Goal: Task Accomplishment & Management: Use online tool/utility

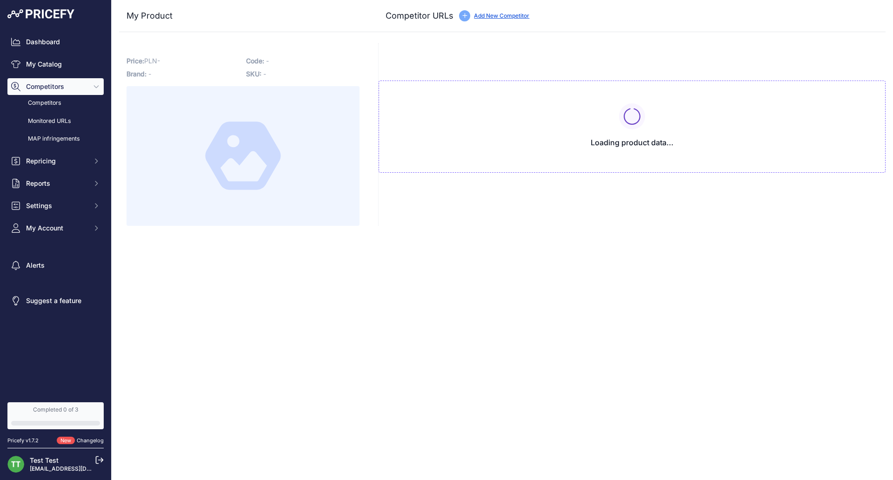
type input "[DOMAIN_NAME][URL]"
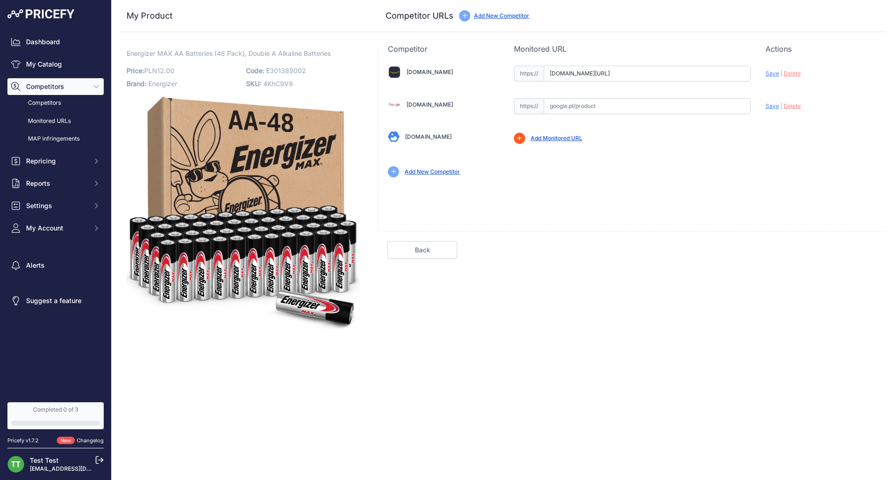
click at [60, 87] on span "Competitors" at bounding box center [56, 86] width 61 height 9
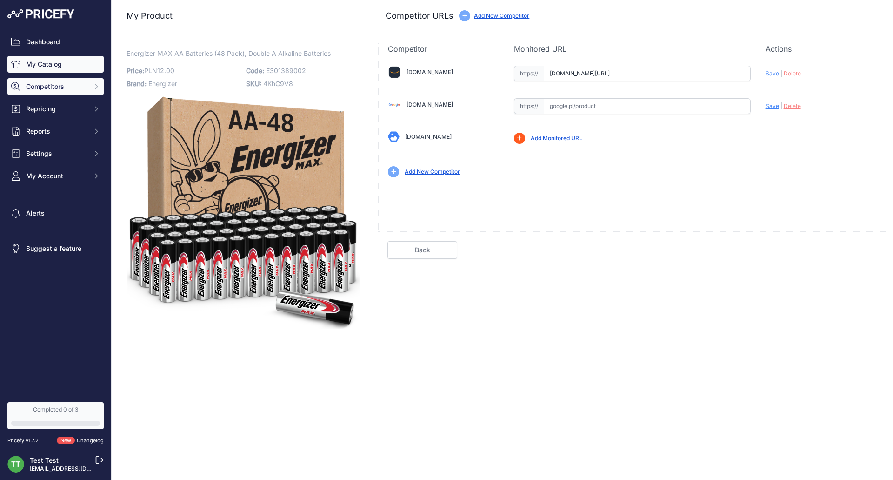
click at [70, 63] on link "My Catalog" at bounding box center [55, 64] width 96 height 17
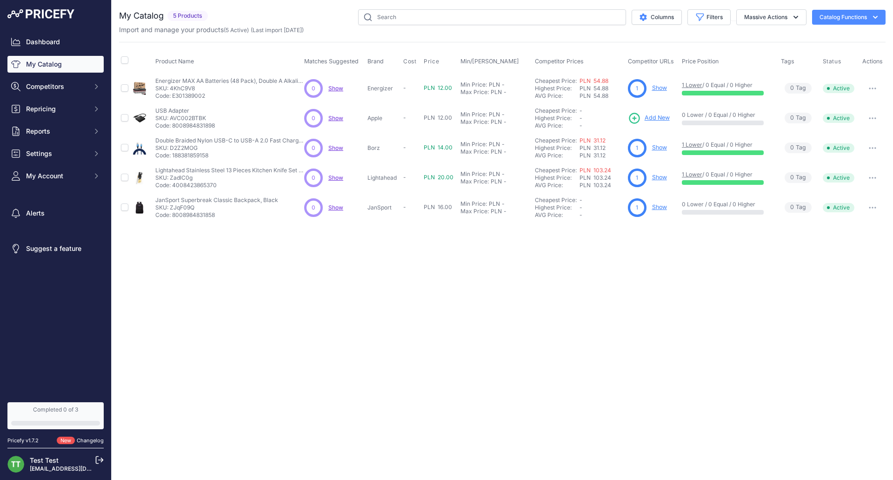
click at [54, 95] on div "Dashboard My Catalog Competitors Competitors Monitored URLs MAP infringements R…" at bounding box center [55, 109] width 96 height 151
click at [55, 87] on span "Competitors" at bounding box center [56, 86] width 61 height 9
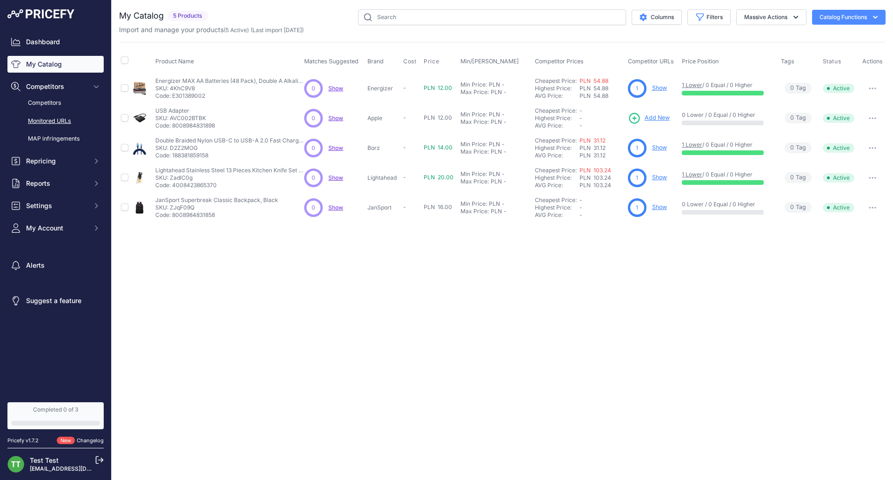
click at [84, 117] on link "Monitored URLs" at bounding box center [55, 121] width 96 height 16
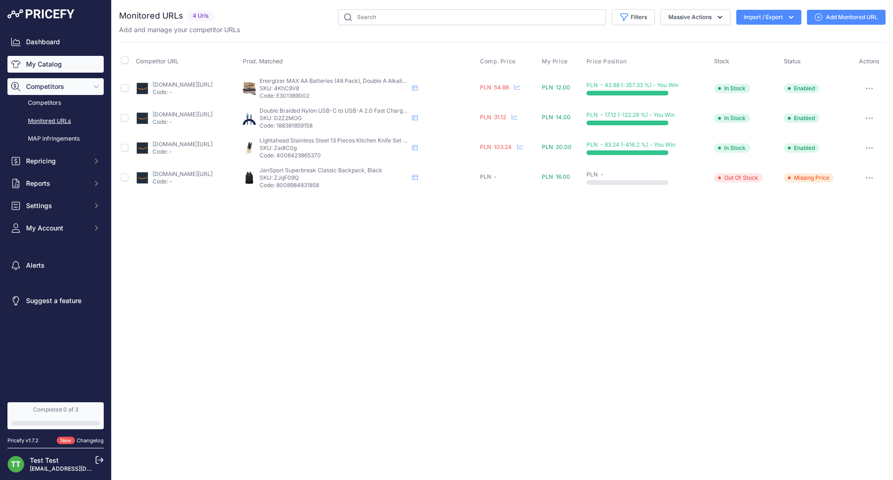
click at [87, 68] on link "My Catalog" at bounding box center [55, 64] width 96 height 17
click at [77, 87] on span "Competitors" at bounding box center [56, 86] width 61 height 9
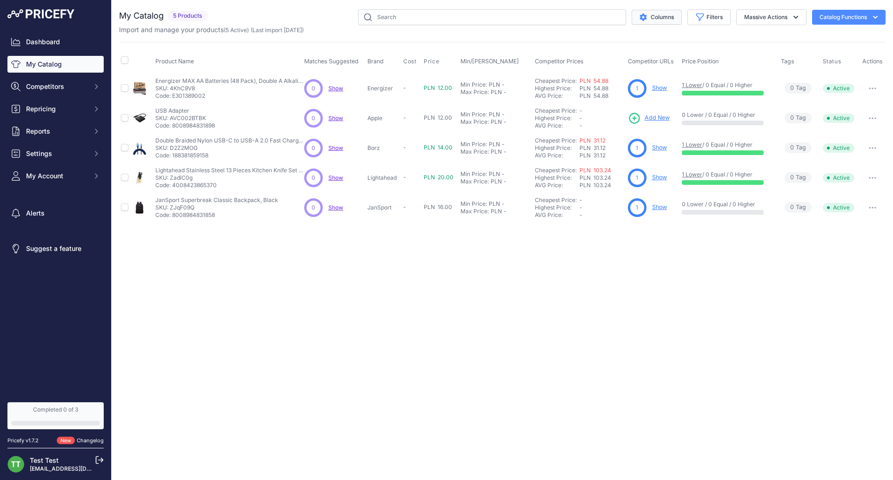
click at [662, 16] on button "Columns" at bounding box center [657, 17] width 50 height 15
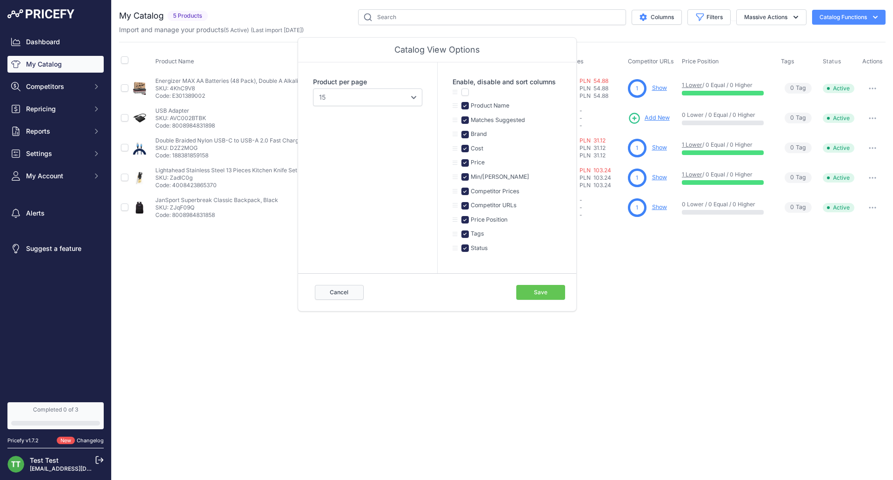
click at [319, 285] on button "Cancel" at bounding box center [339, 292] width 49 height 15
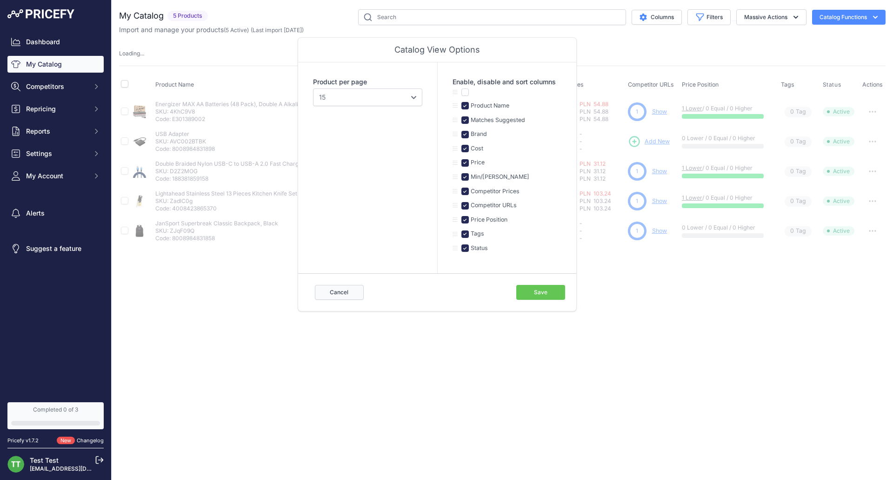
click at [334, 295] on button "Cancel" at bounding box center [339, 292] width 49 height 15
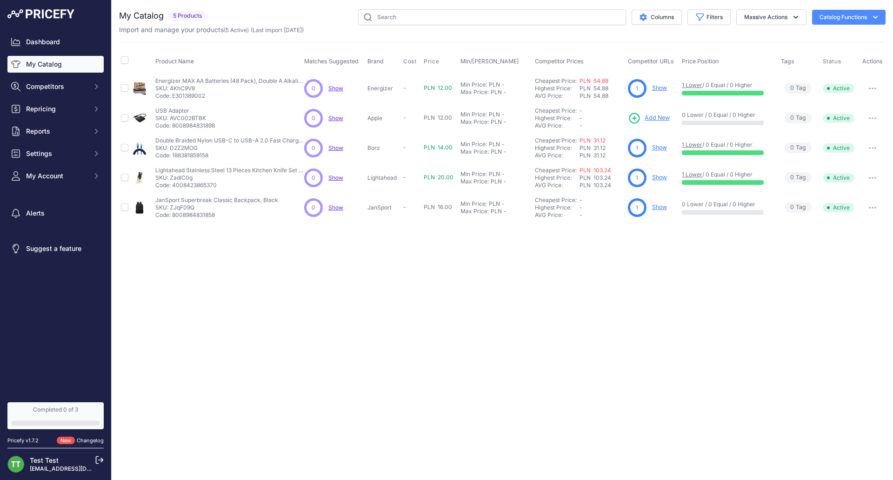
click at [50, 406] on div "Completed 0 of 3" at bounding box center [55, 409] width 89 height 7
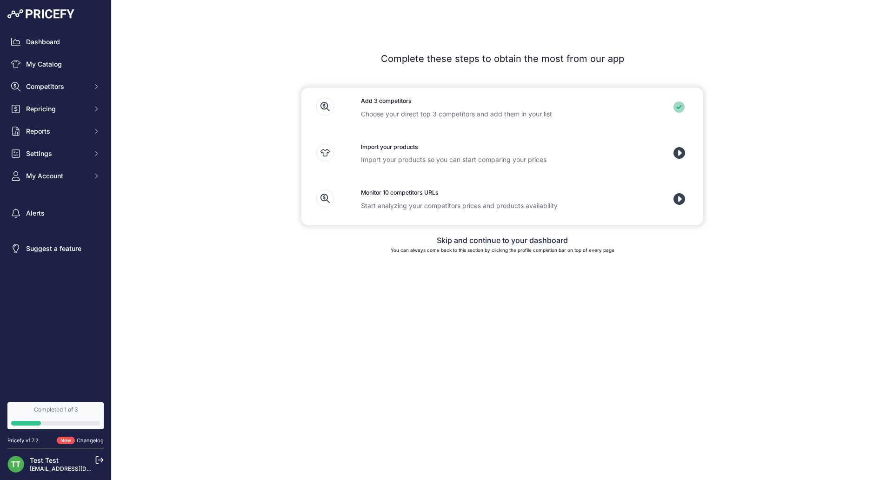
click at [50, 406] on div "Completed 1 of 3" at bounding box center [55, 409] width 89 height 7
click at [84, 36] on link "Dashboard" at bounding box center [55, 42] width 96 height 17
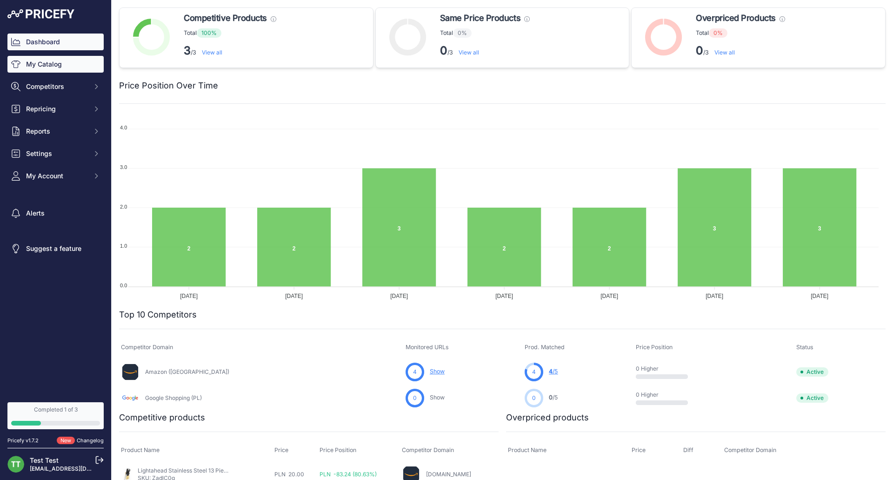
click at [62, 68] on link "My Catalog" at bounding box center [55, 64] width 96 height 17
